Goal: Task Accomplishment & Management: Manage account settings

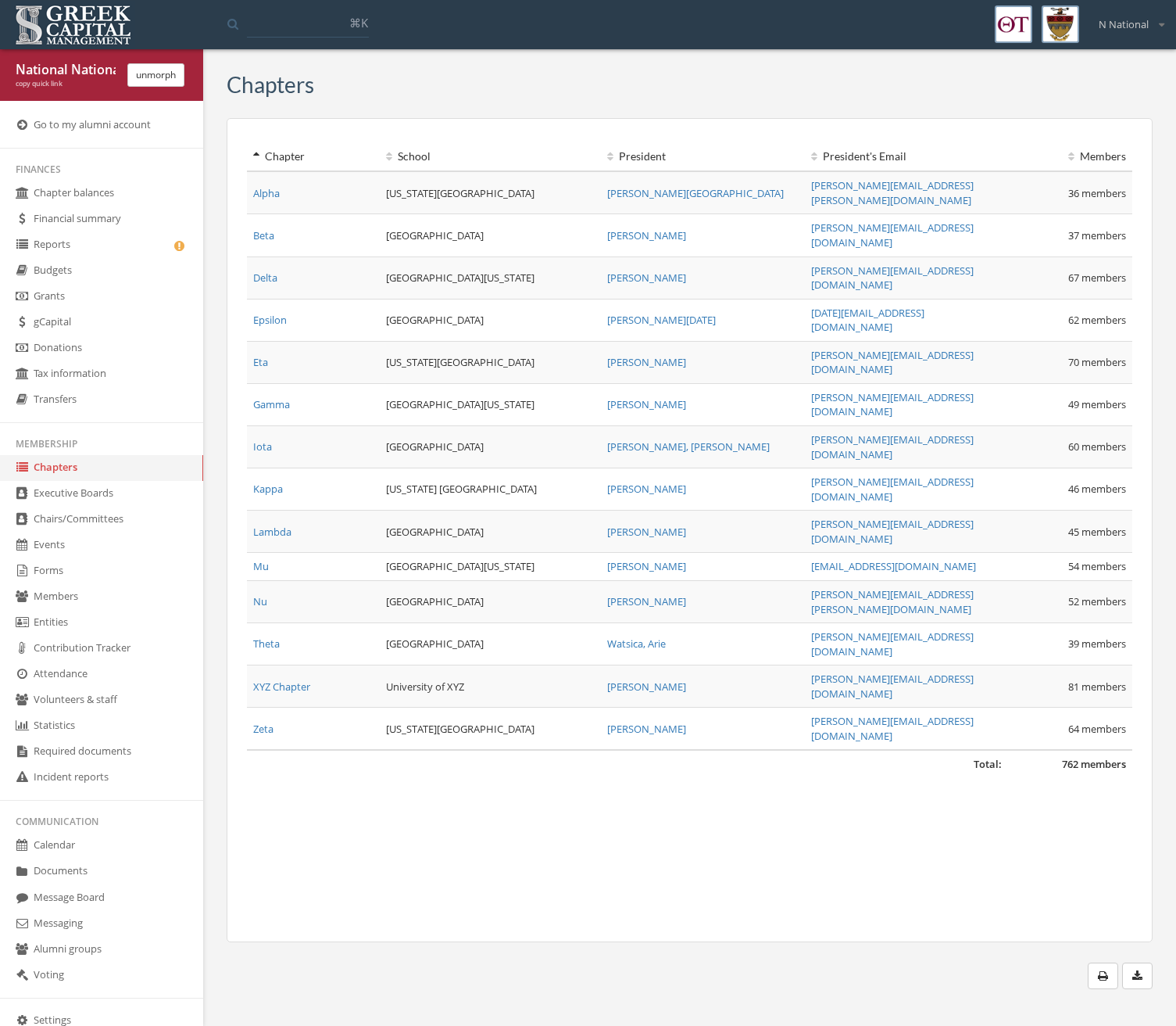
click at [78, 214] on link "Financial summary" at bounding box center [102, 219] width 204 height 26
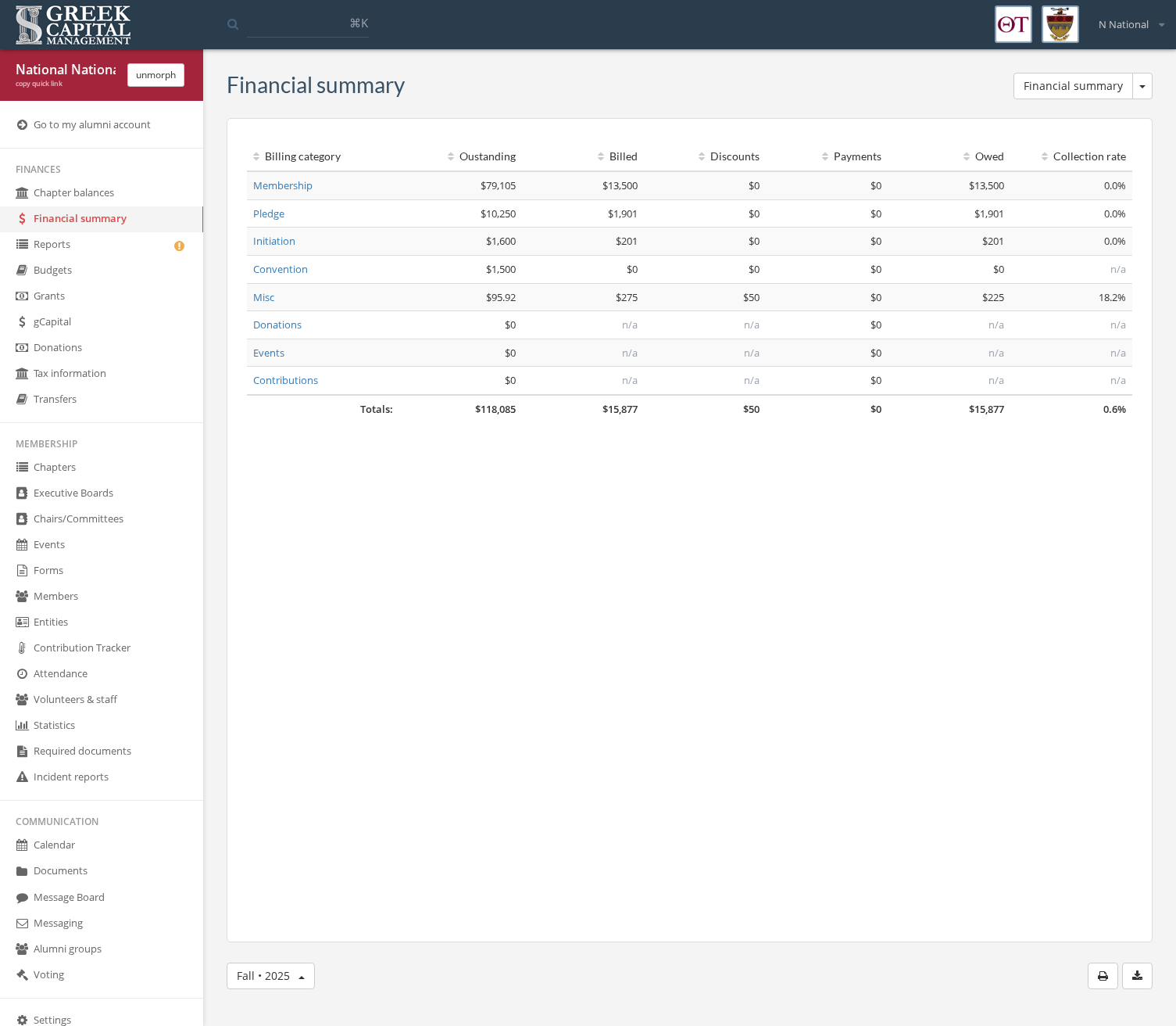
click at [82, 207] on link "Financial summary" at bounding box center [102, 219] width 204 height 26
click at [86, 196] on link "Chapter balances" at bounding box center [102, 193] width 204 height 26
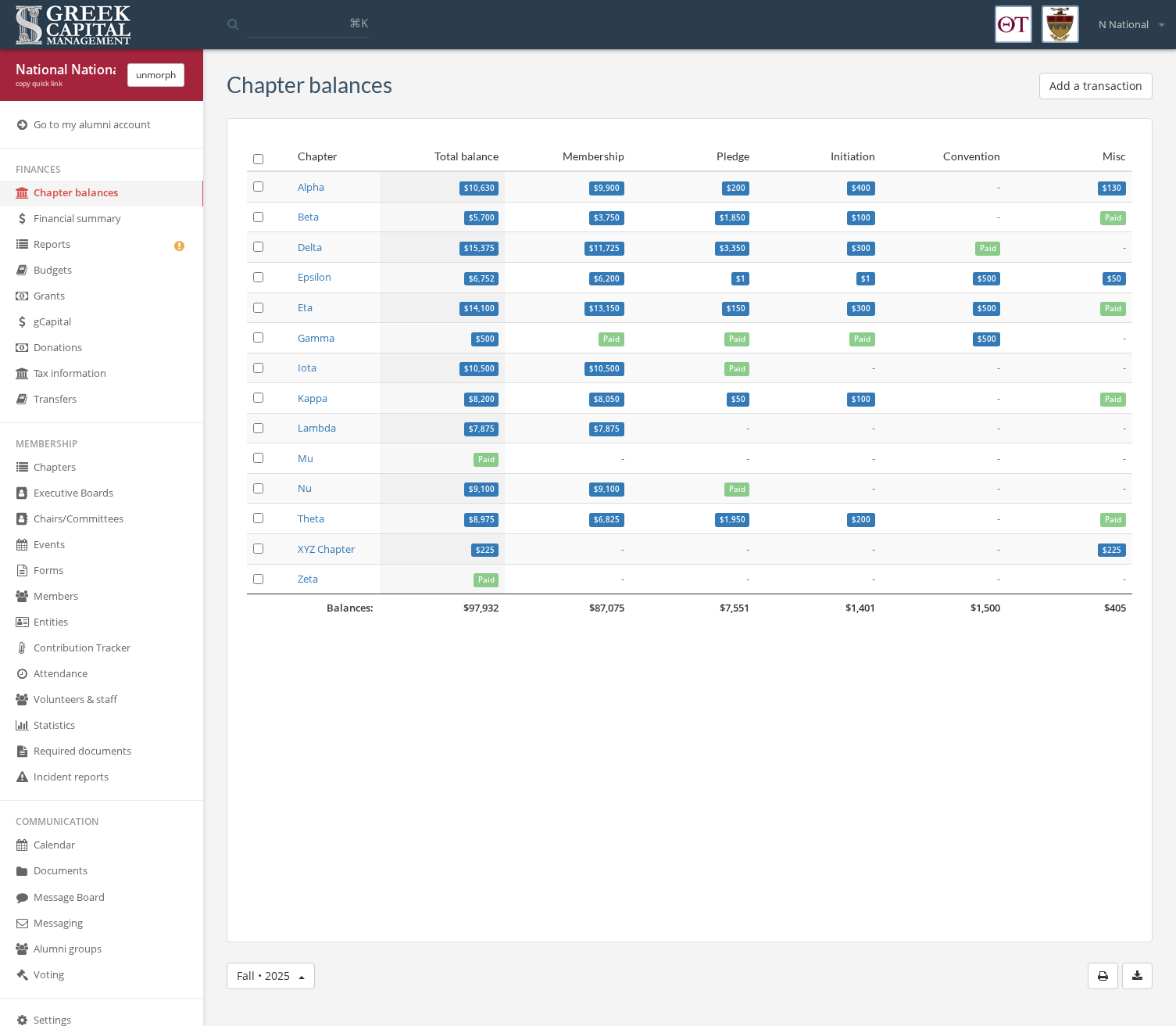
click at [308, 545] on link "XYZ Chapter" at bounding box center [326, 549] width 57 height 15
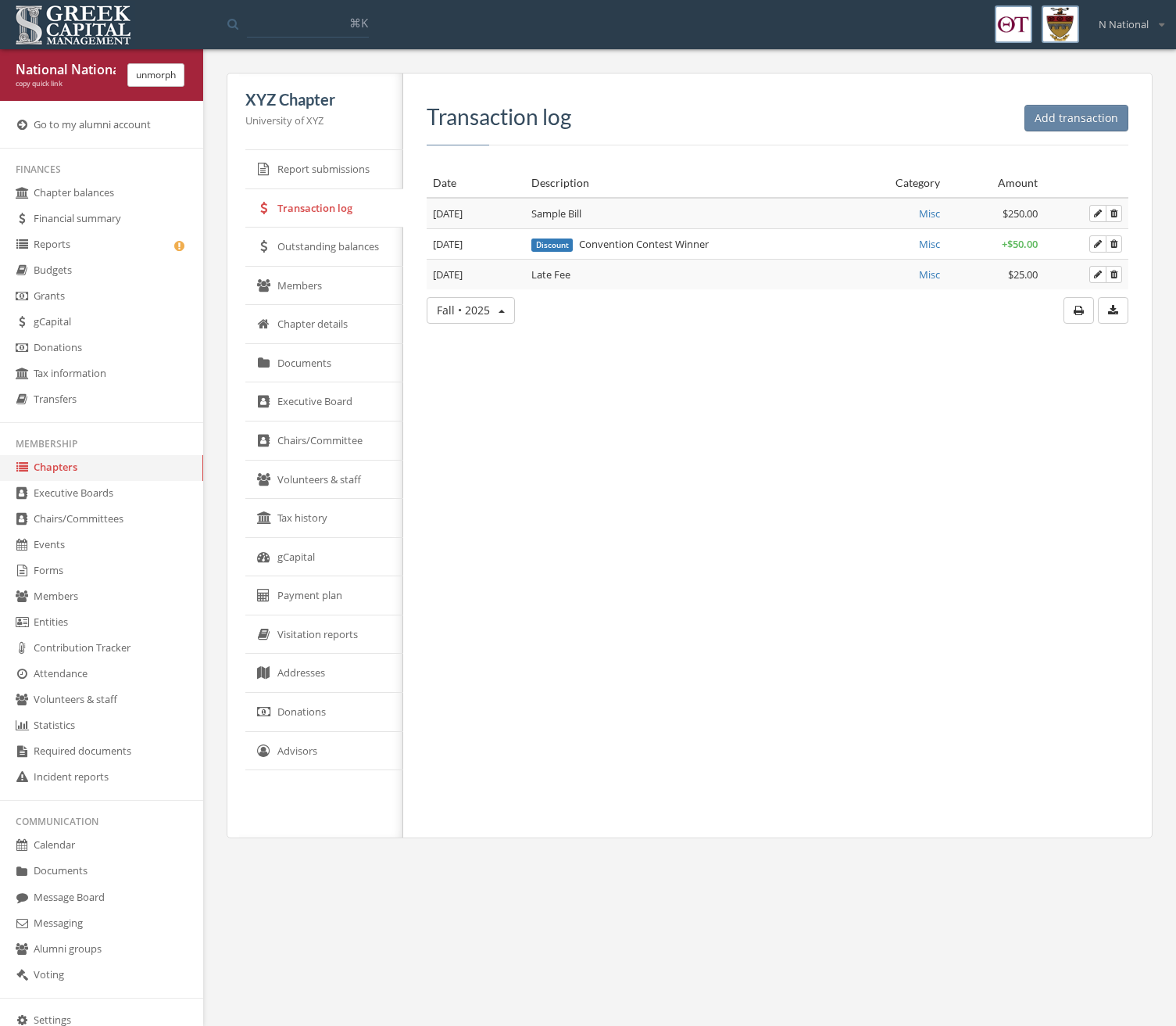
click at [390, 185] on link "Report submissions" at bounding box center [324, 170] width 158 height 39
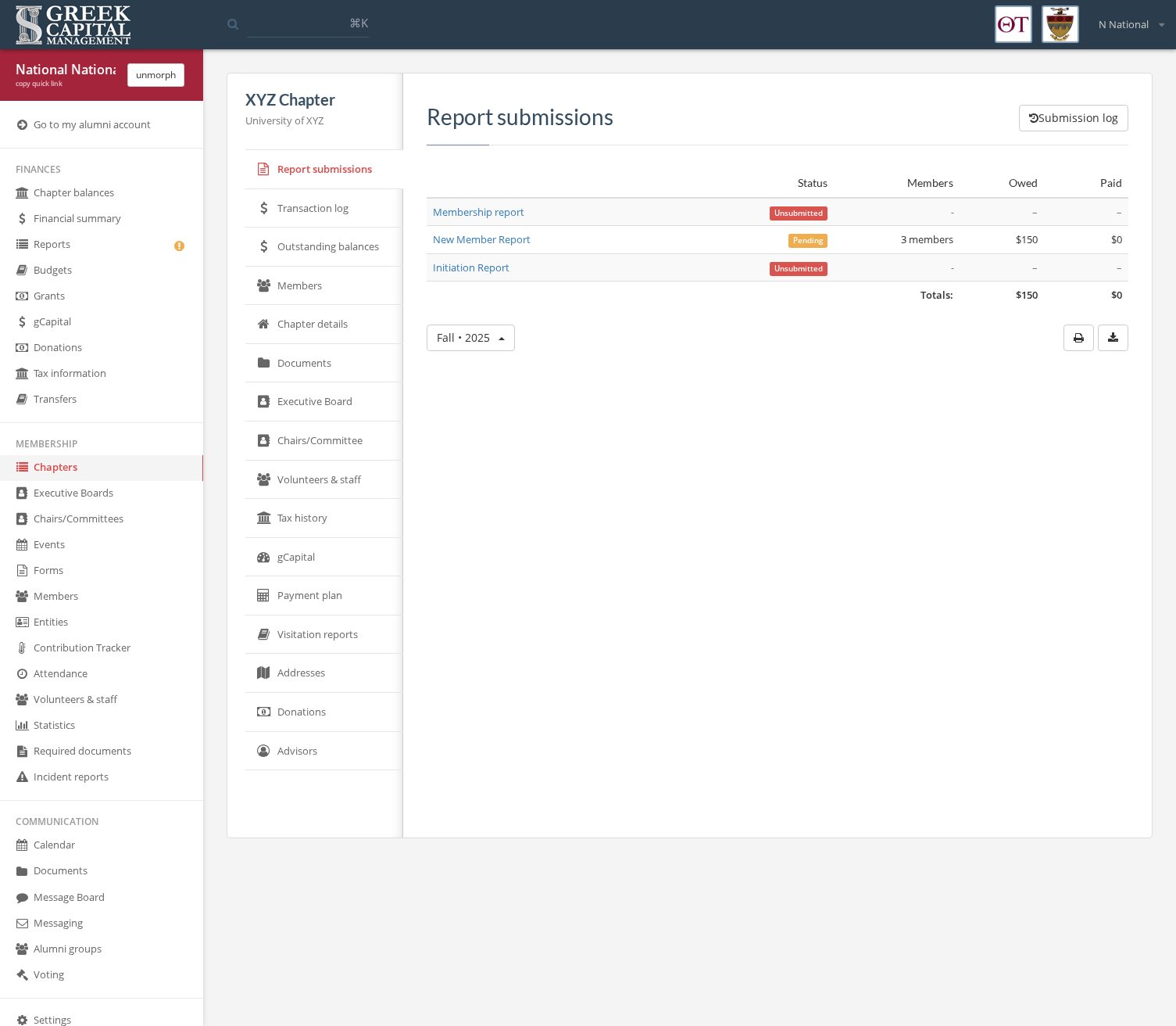
click at [823, 238] on span "Pending" at bounding box center [808, 240] width 39 height 15
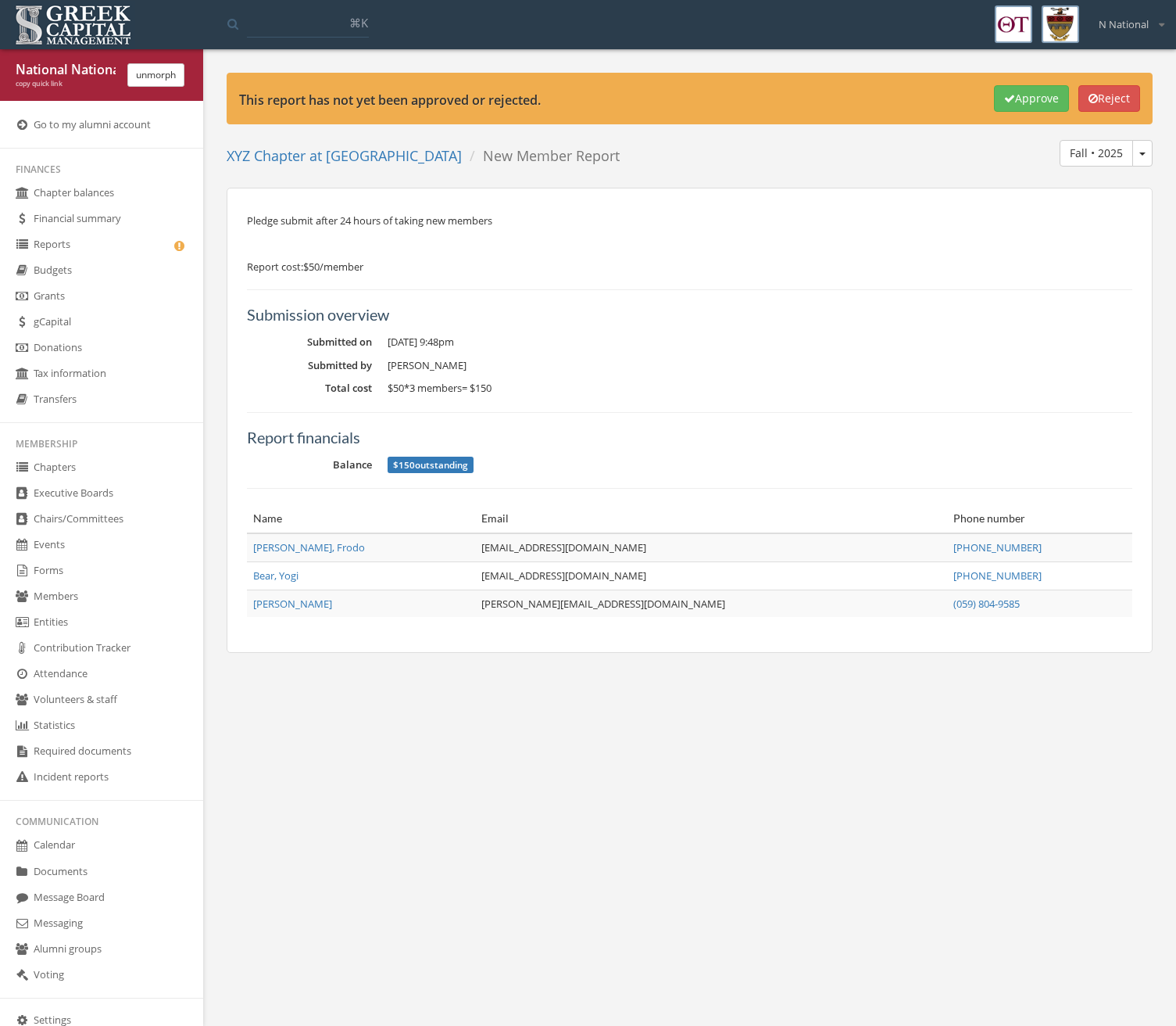
click at [1132, 108] on button "Reject" at bounding box center [1110, 98] width 62 height 26
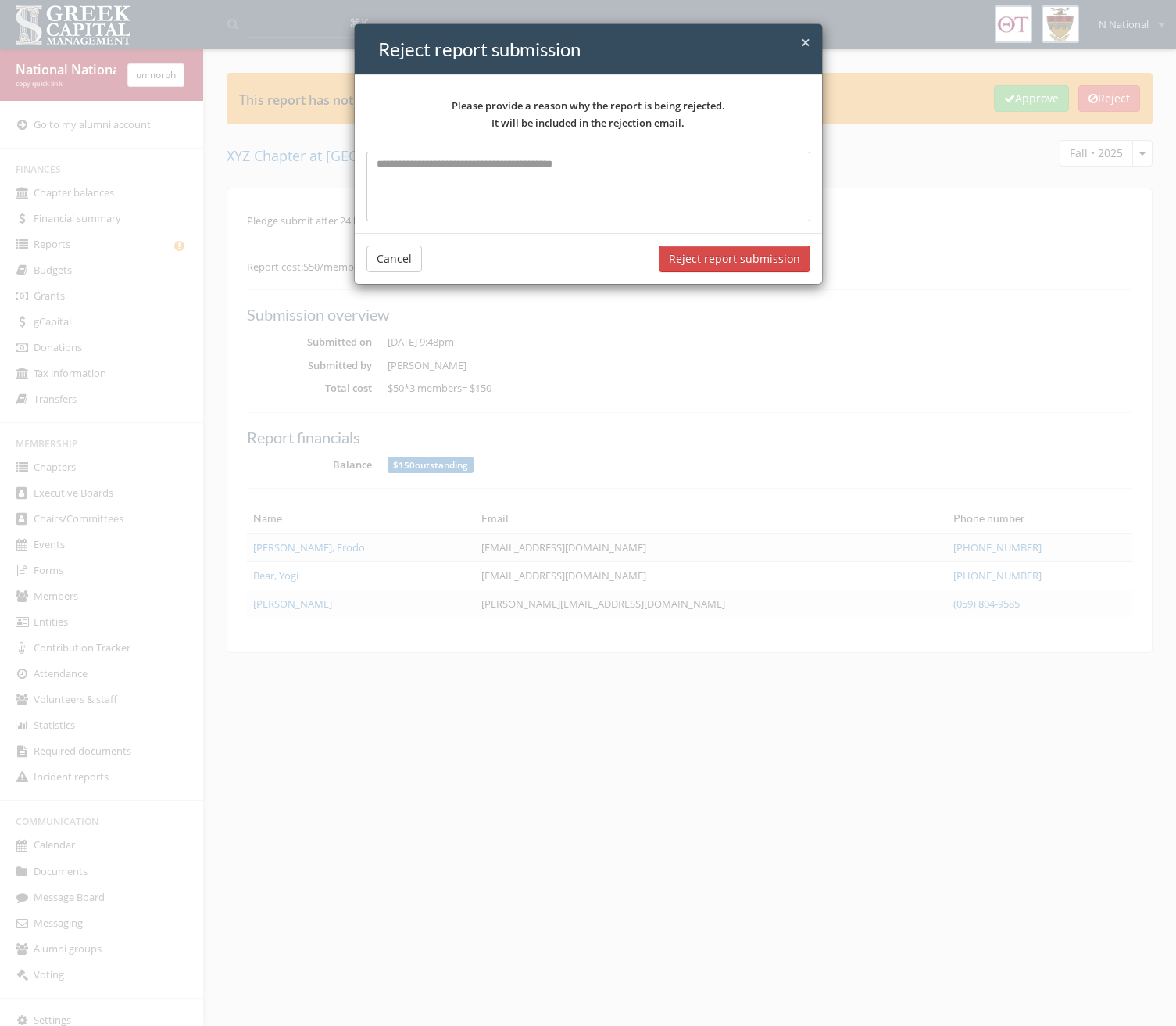
click at [695, 269] on button "Reject report submission" at bounding box center [735, 258] width 151 height 26
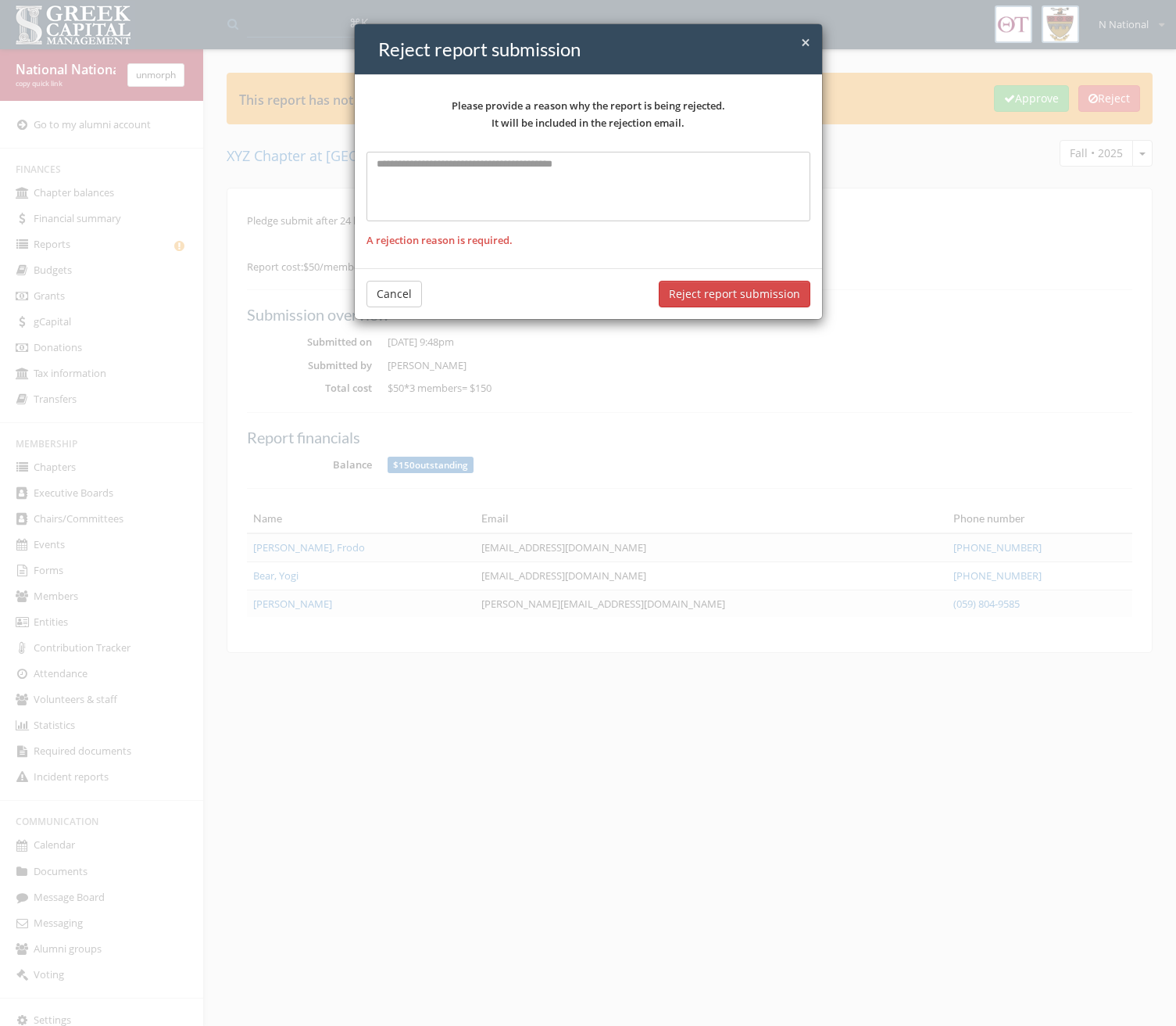
click at [647, 185] on textarea at bounding box center [588, 185] width 444 height 69
type textarea "****"
click at [768, 293] on button "Reject report submission" at bounding box center [735, 293] width 151 height 26
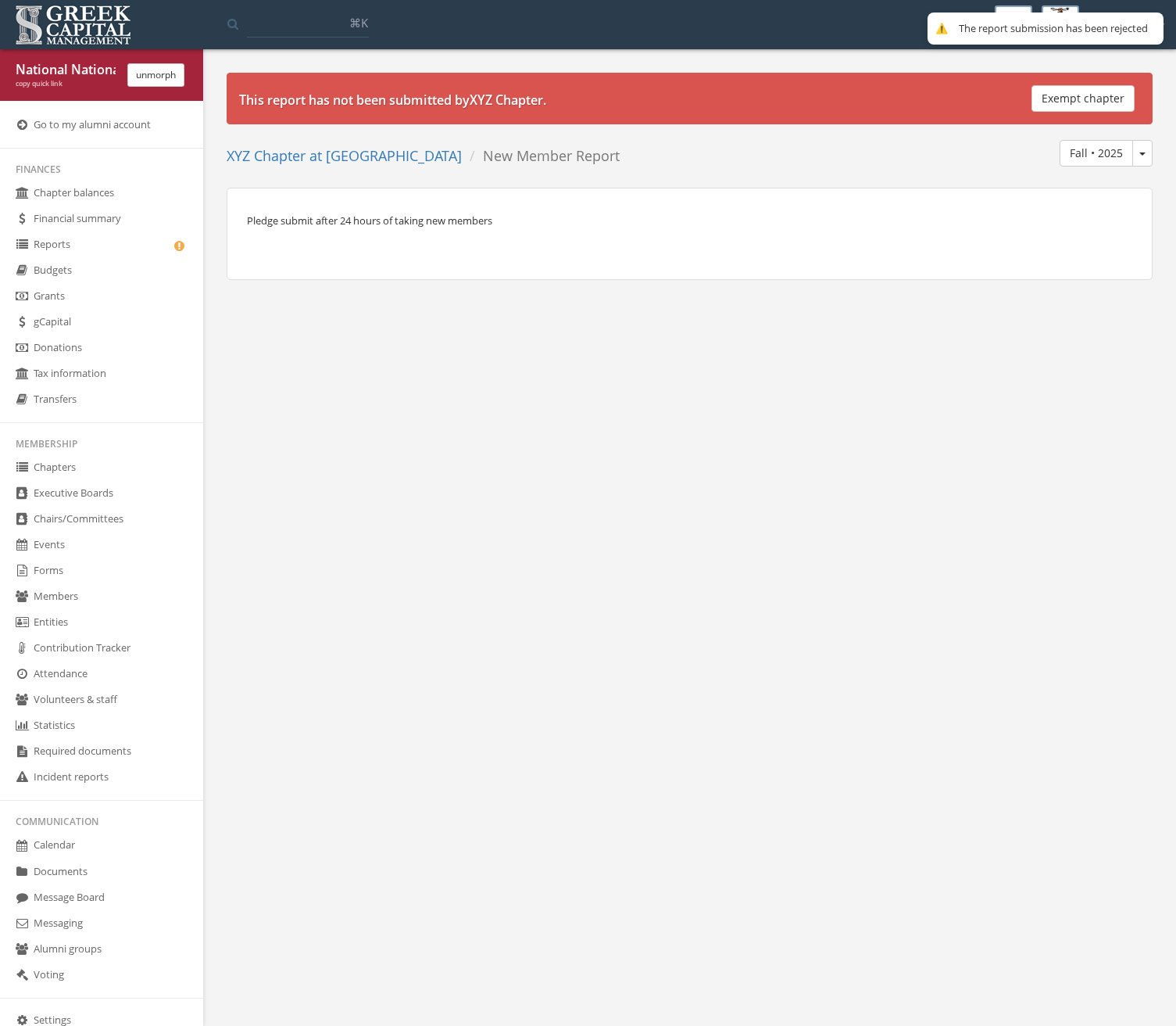
click at [175, 92] on div "National National copy quick link unmorph" at bounding box center [102, 75] width 204 height 51
click at [175, 71] on button "unmorph" at bounding box center [155, 75] width 57 height 23
